Goal: Task Accomplishment & Management: Use online tool/utility

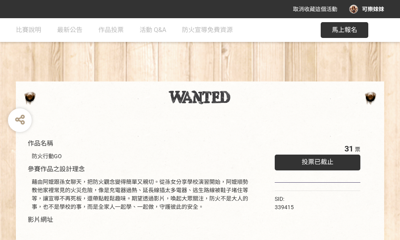
click at [285, 84] on div at bounding box center [200, 101] width 368 height 38
click at [69, 33] on span "最新公告" at bounding box center [69, 30] width 25 height 8
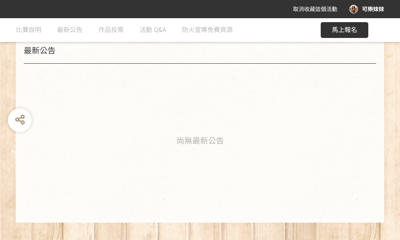
scroll to position [119, 0]
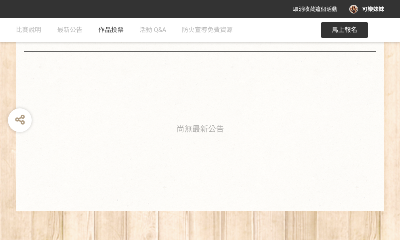
click at [117, 30] on span "作品投票" at bounding box center [110, 30] width 25 height 8
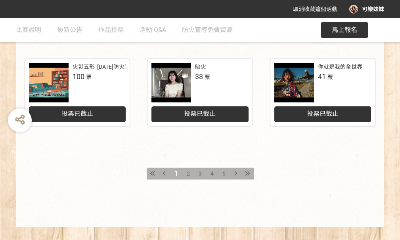
scroll to position [436, 0]
